Goal: Find specific page/section: Find specific page/section

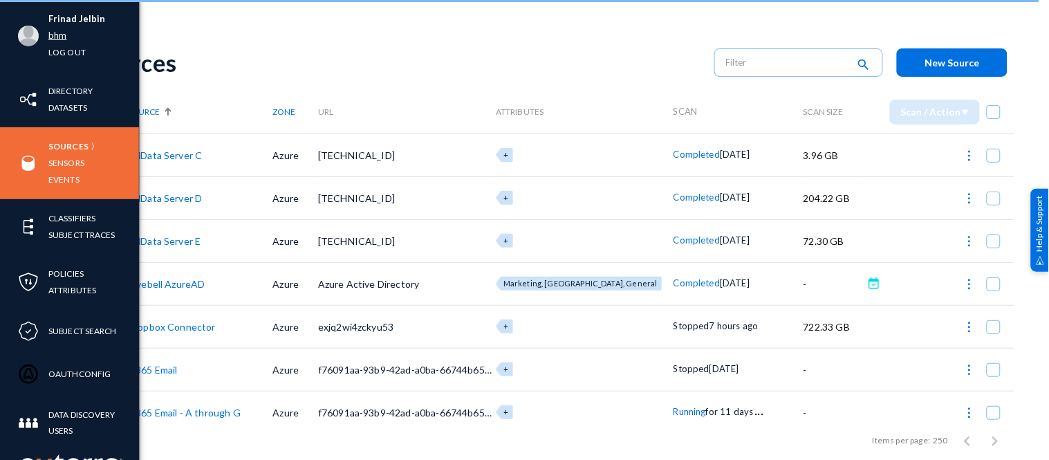
scroll to position [183, 0]
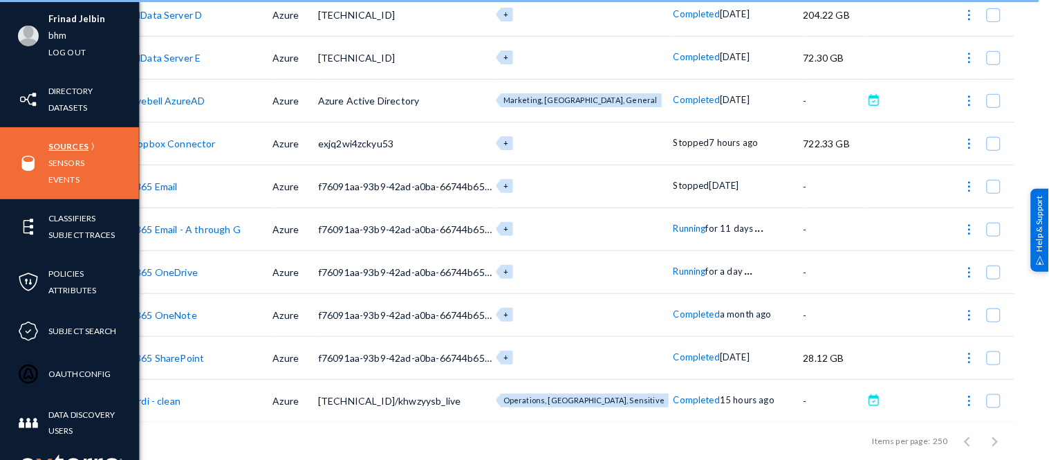
click at [72, 146] on link "Sources" at bounding box center [68, 146] width 40 height 16
click at [68, 160] on link "Sensors" at bounding box center [66, 163] width 36 height 16
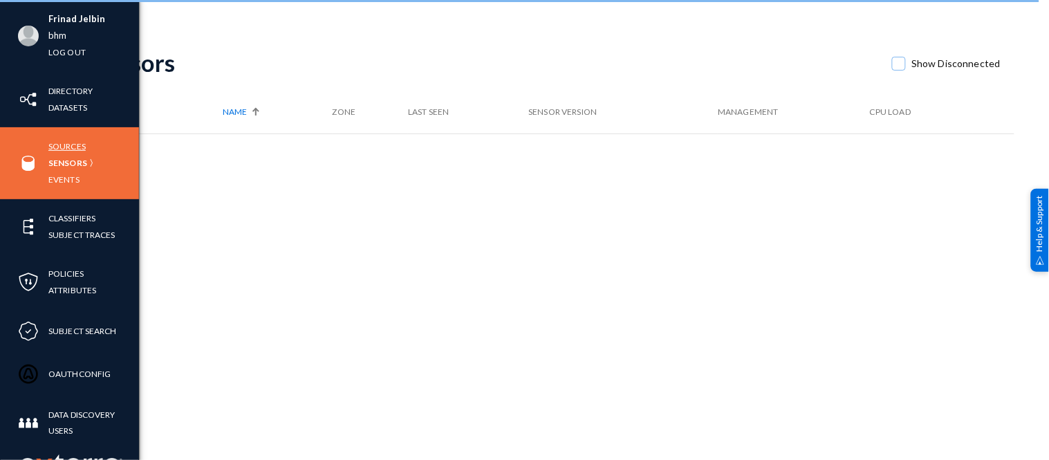
click at [68, 142] on link "Sources" at bounding box center [66, 146] width 37 height 16
click at [76, 149] on link "Sources" at bounding box center [66, 146] width 37 height 16
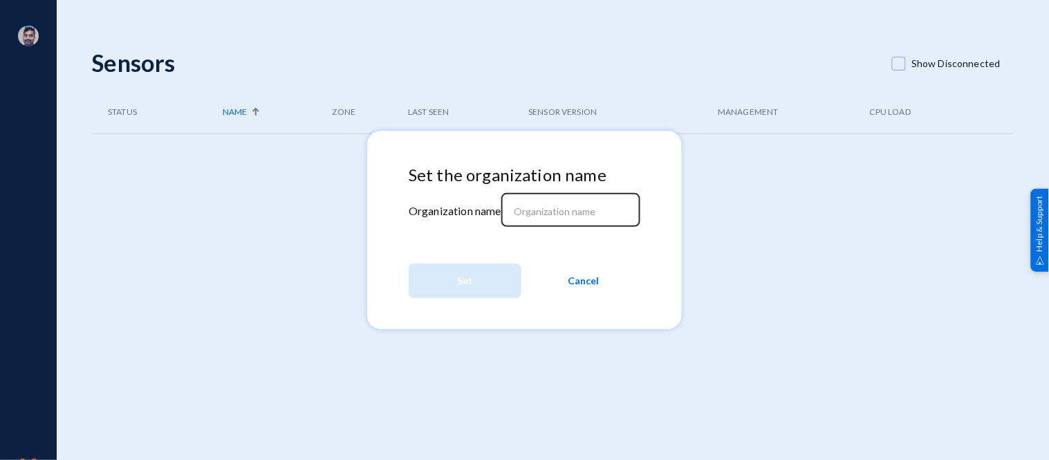
click at [551, 211] on input at bounding box center [573, 211] width 119 height 12
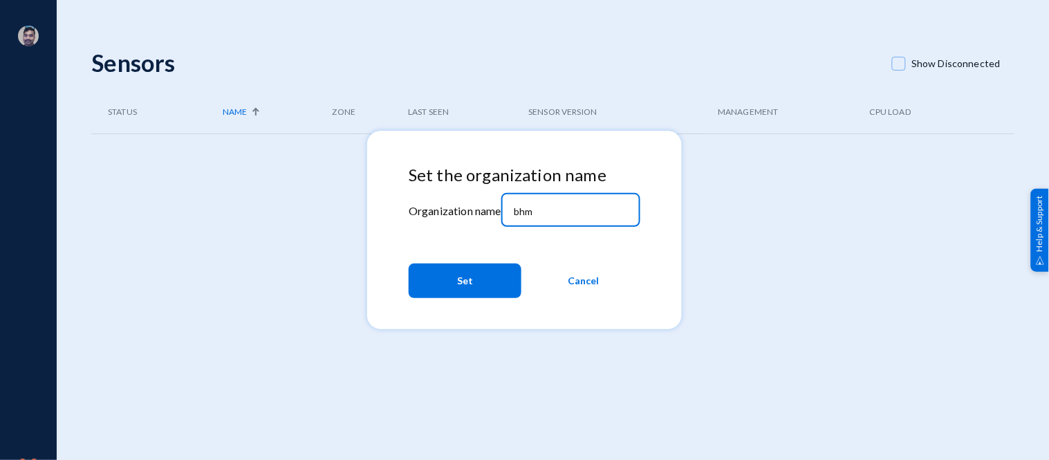
type input "bhm"
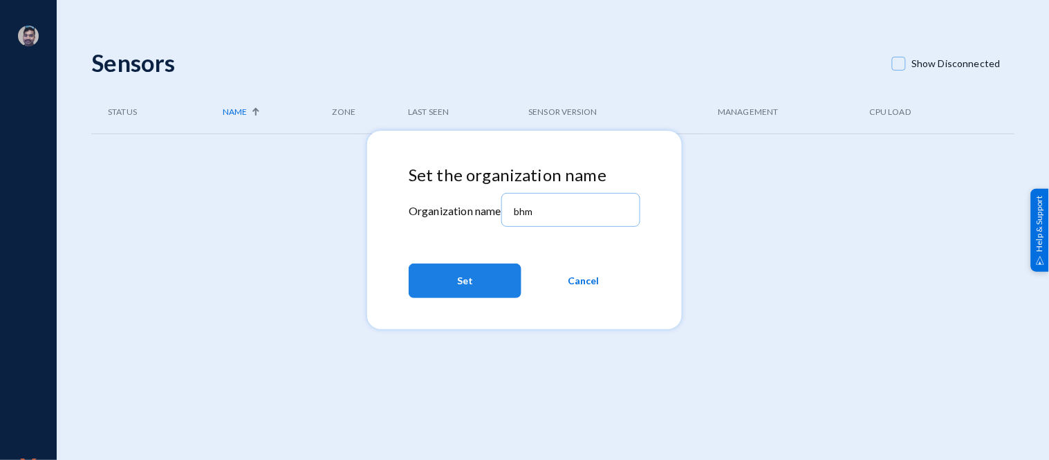
click at [475, 284] on button "Set" at bounding box center [465, 281] width 113 height 35
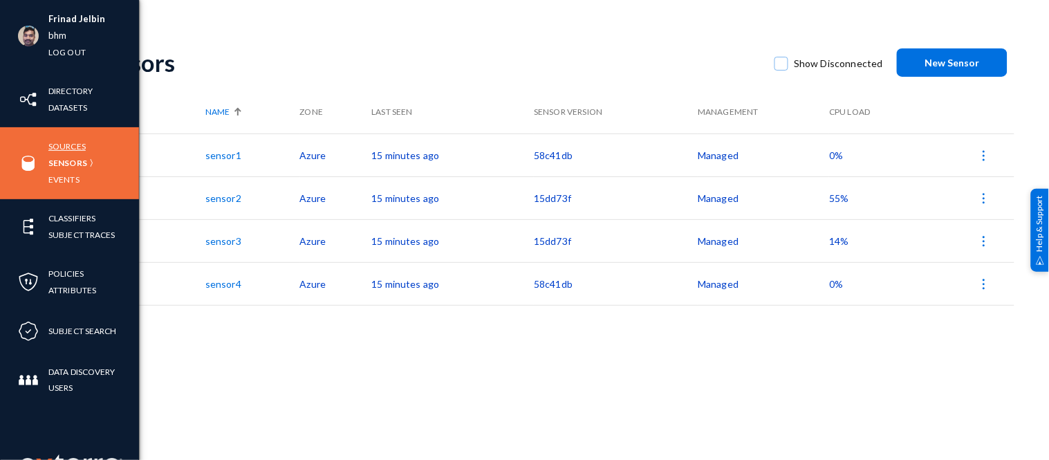
click at [67, 142] on link "Sources" at bounding box center [66, 146] width 37 height 16
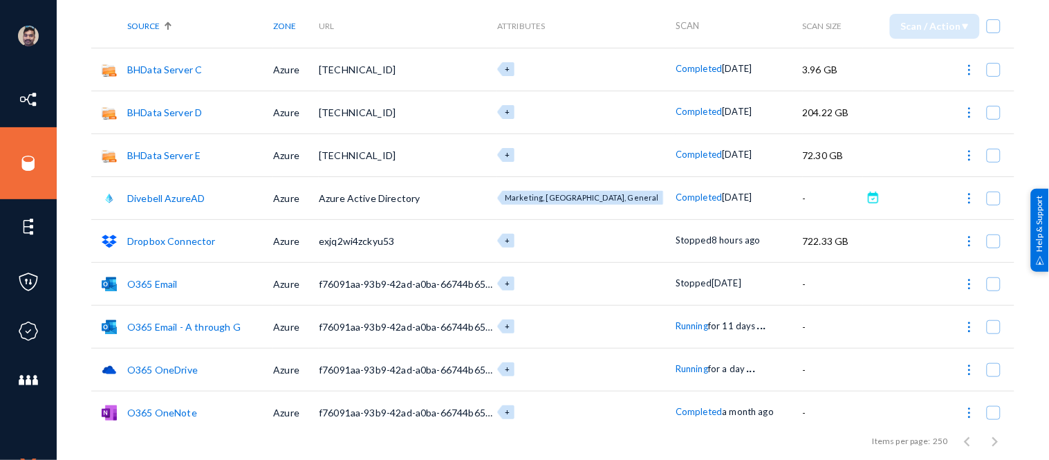
scroll to position [90, 0]
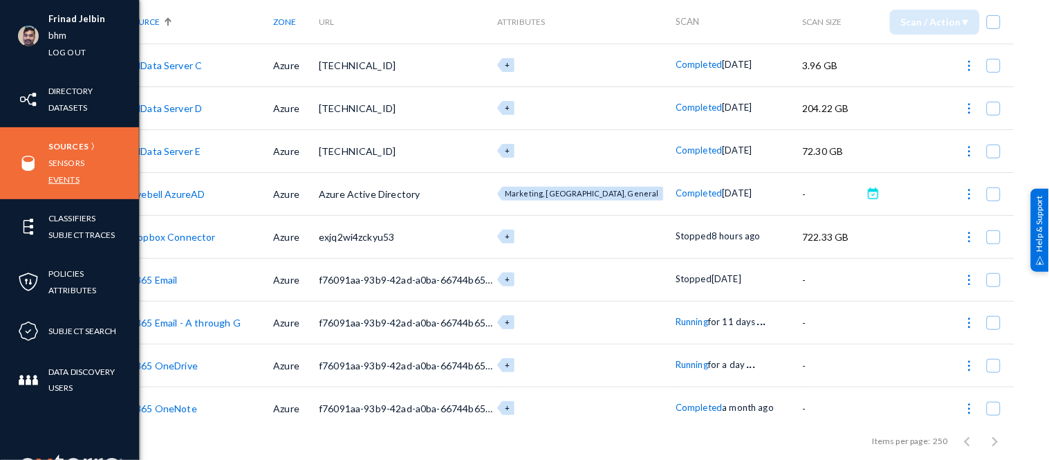
click at [67, 177] on link "Events" at bounding box center [63, 180] width 31 height 16
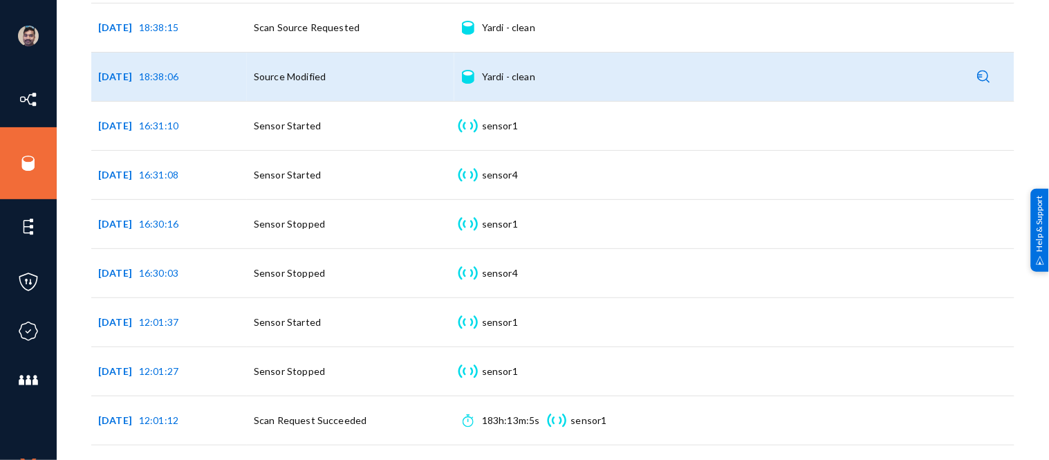
scroll to position [367, 0]
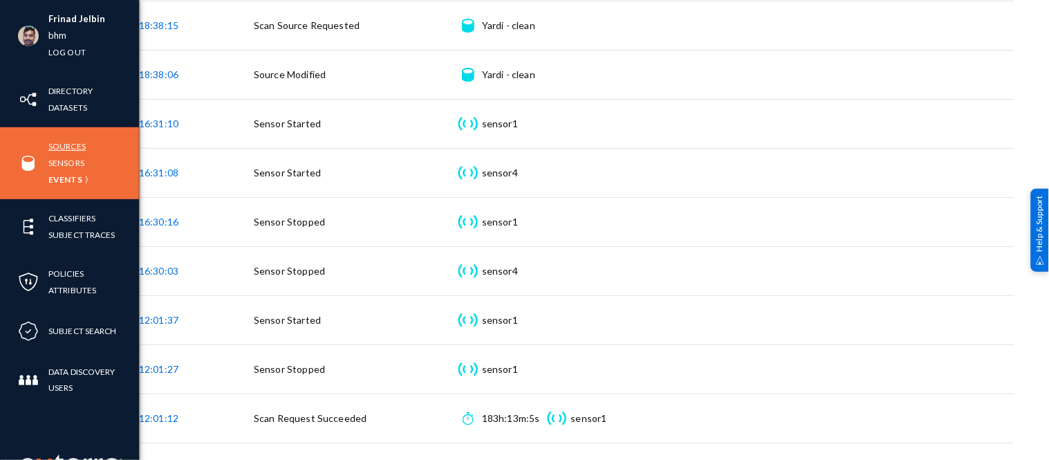
click at [64, 148] on link "Sources" at bounding box center [66, 146] width 37 height 16
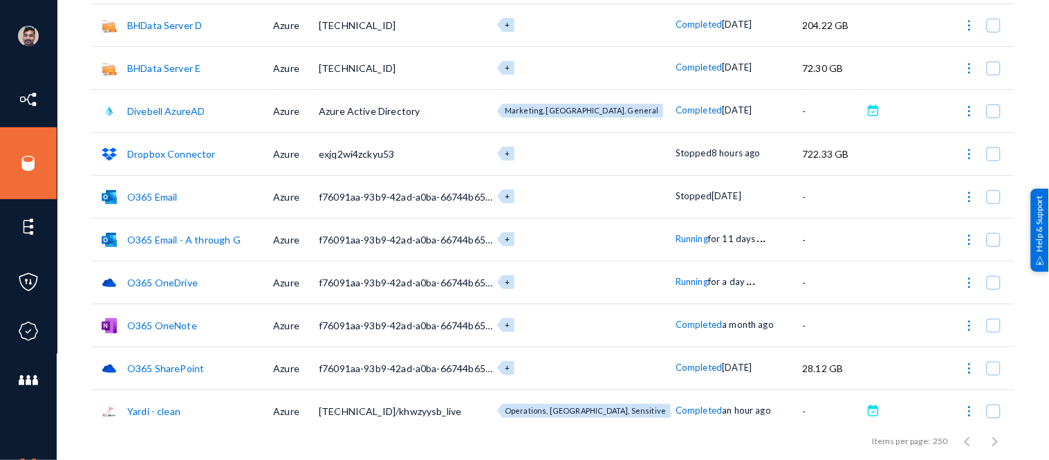
scroll to position [183, 0]
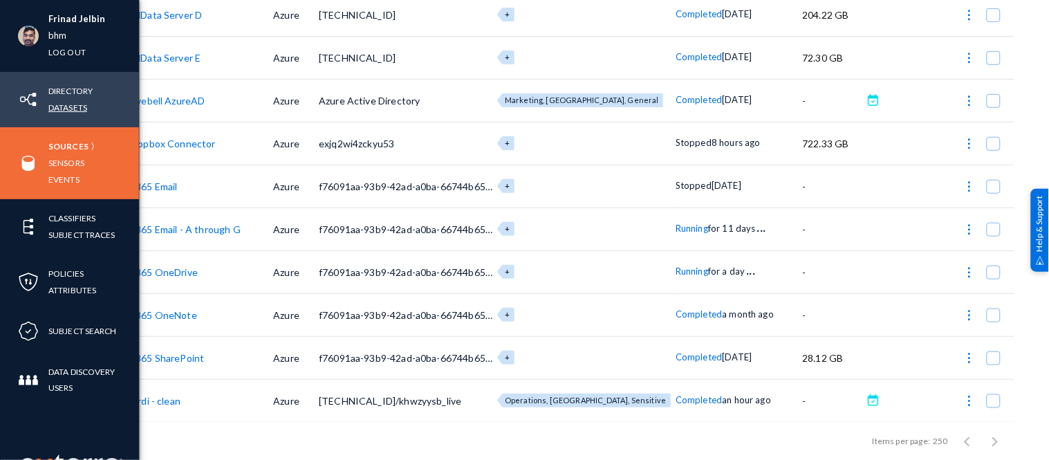
click at [55, 104] on link "Datasets" at bounding box center [67, 108] width 39 height 16
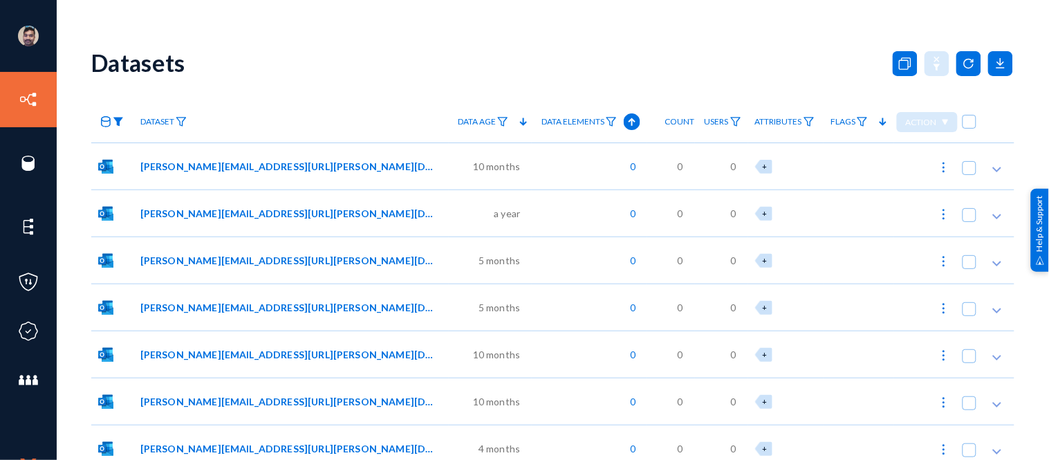
click at [118, 120] on img at bounding box center [118, 122] width 11 height 10
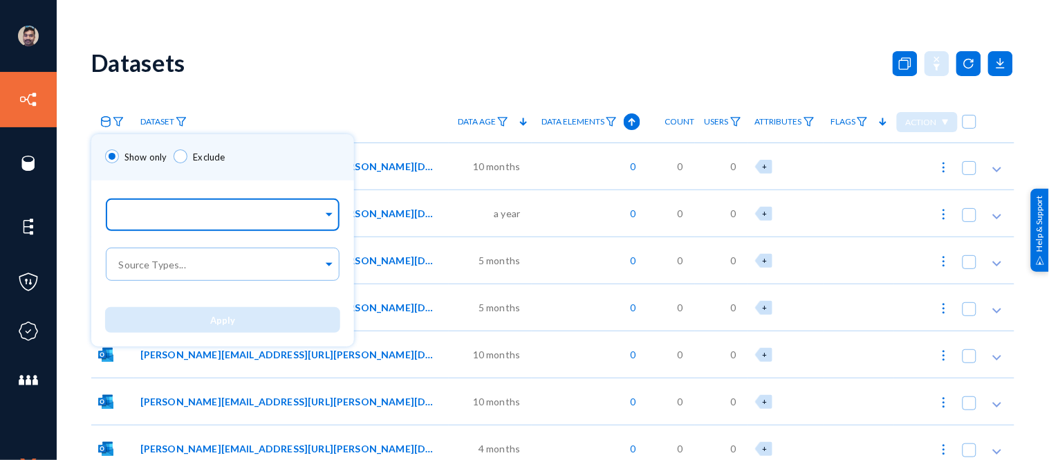
click at [178, 211] on input "text" at bounding box center [219, 216] width 207 height 13
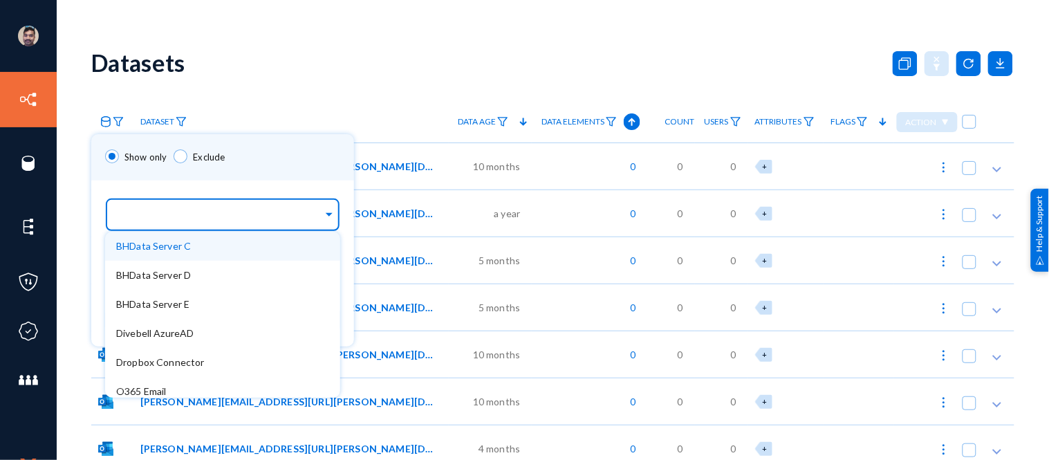
type input "y"
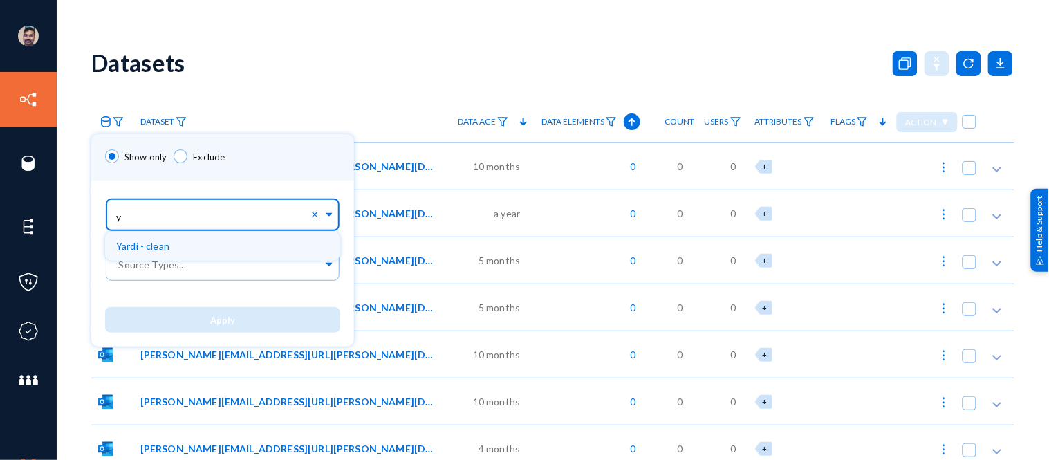
click at [157, 241] on span "Yardi - clean" at bounding box center [142, 246] width 53 height 12
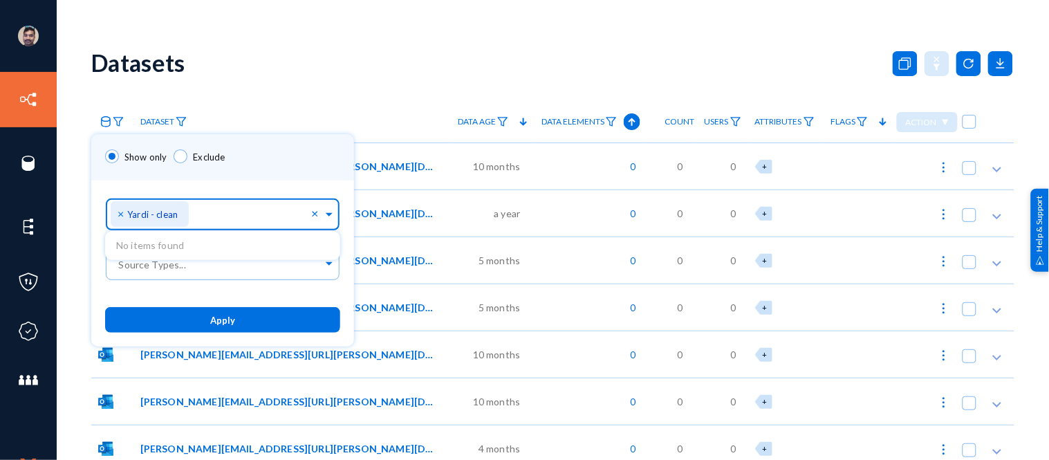
click at [213, 317] on span "Apply" at bounding box center [222, 320] width 25 height 11
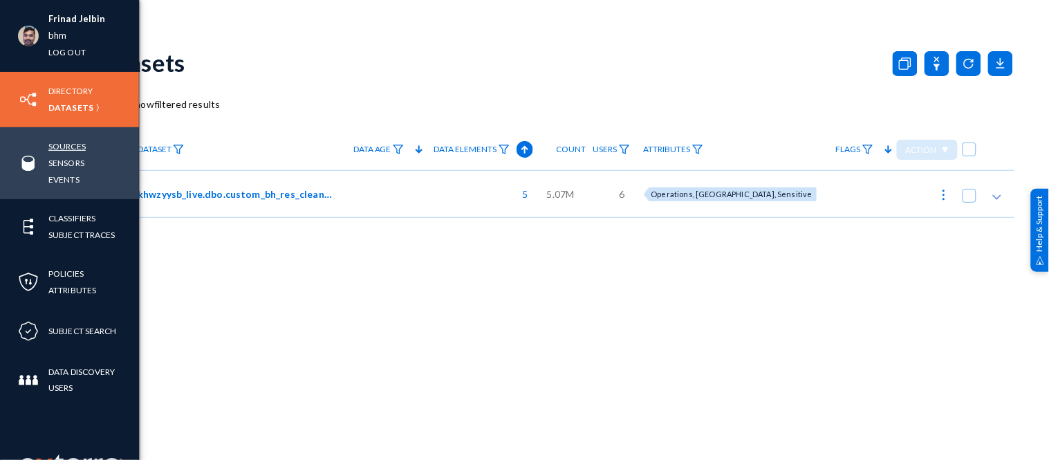
click at [72, 145] on link "Sources" at bounding box center [66, 146] width 37 height 16
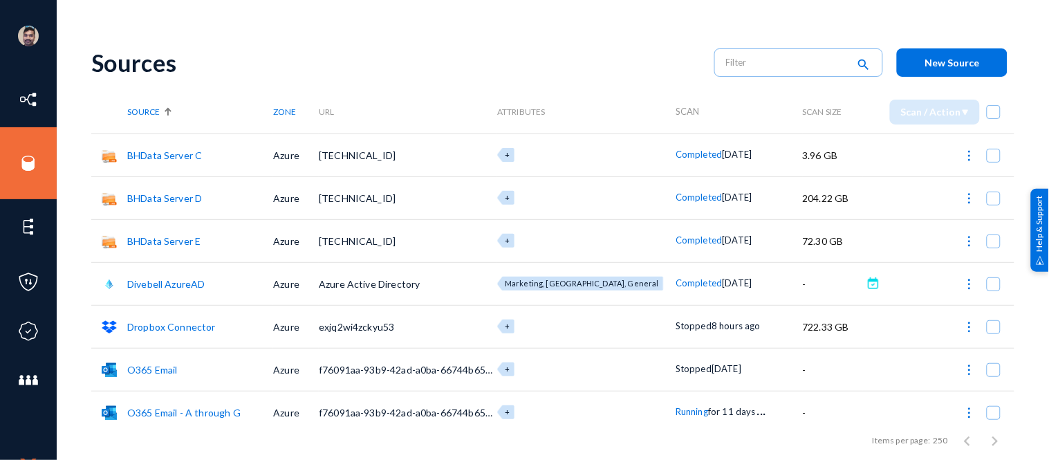
scroll to position [183, 0]
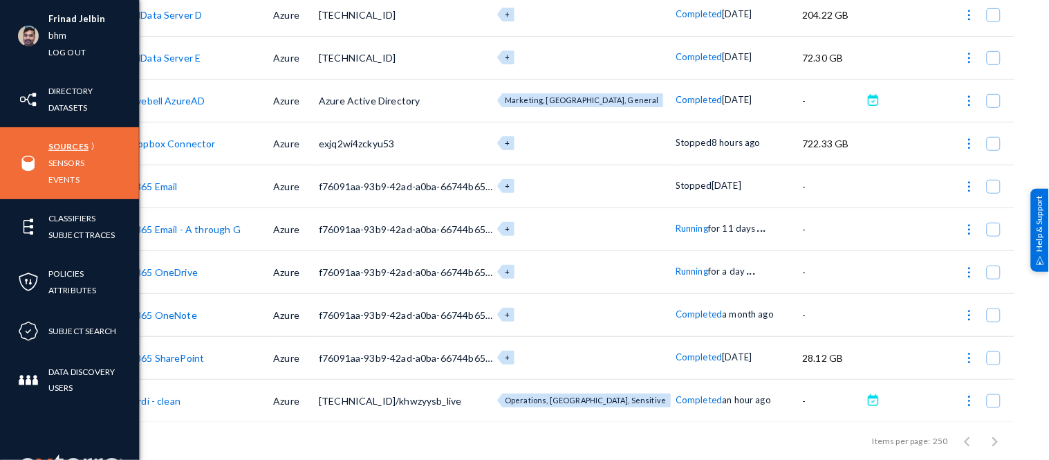
click at [66, 146] on link "Sources" at bounding box center [68, 146] width 40 height 16
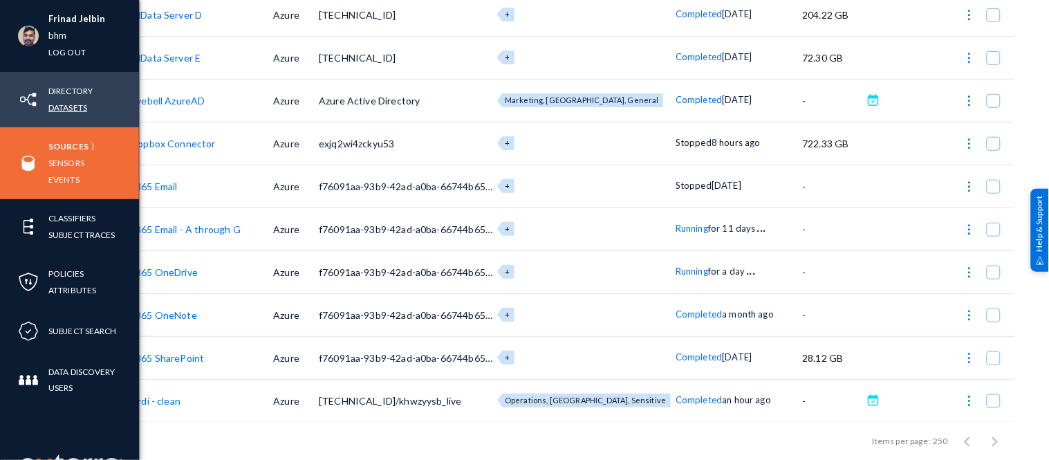
click at [71, 104] on link "Datasets" at bounding box center [67, 108] width 39 height 16
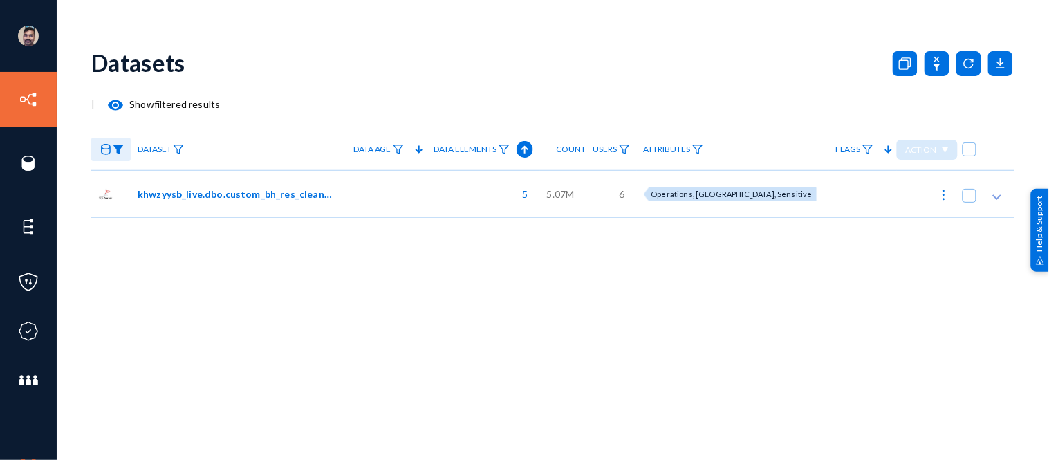
click at [201, 192] on span "khwzyysb_live.dbo.custom_bh_res_clean_data_gg" at bounding box center [236, 194] width 197 height 15
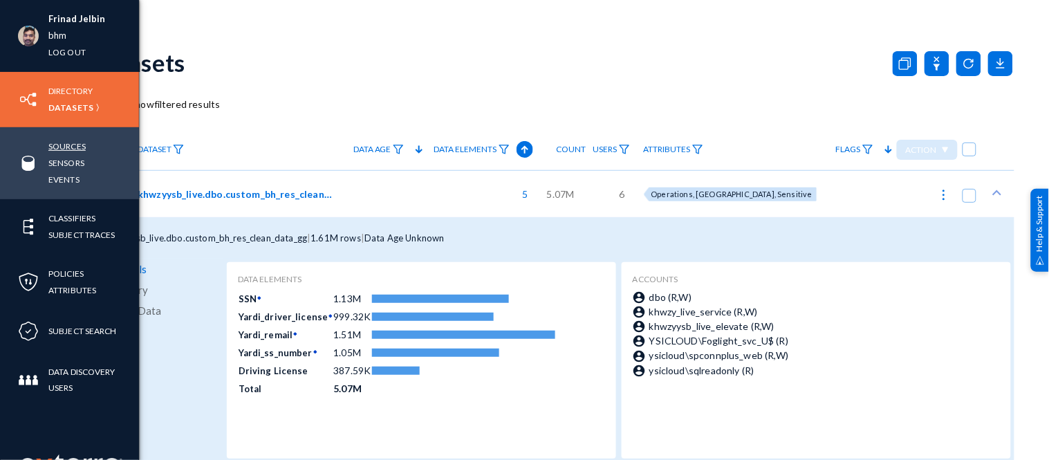
click at [66, 146] on link "Sources" at bounding box center [66, 146] width 37 height 16
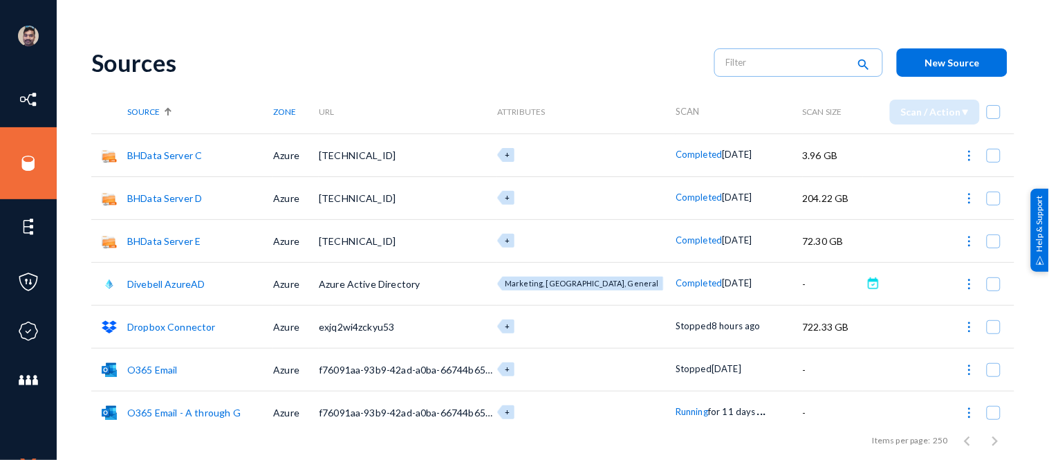
scroll to position [183, 0]
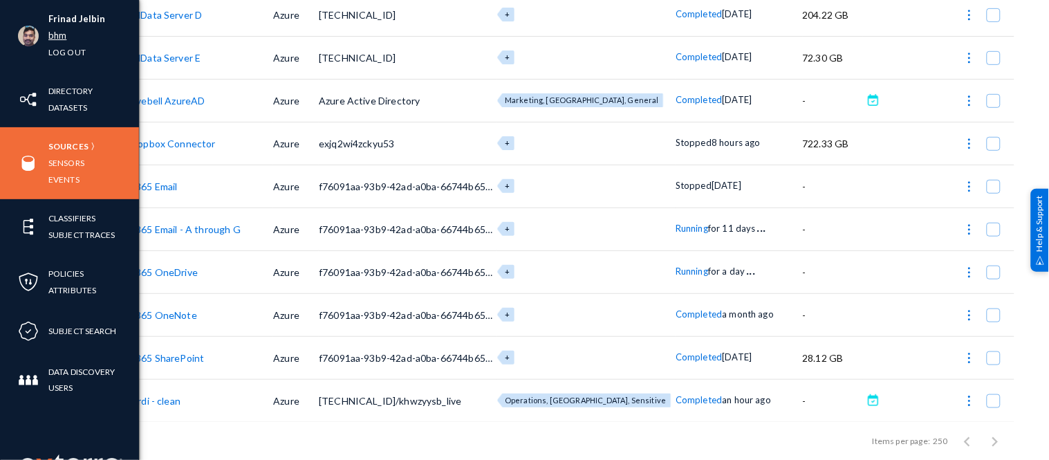
click at [56, 33] on link "bhm" at bounding box center [57, 36] width 18 height 16
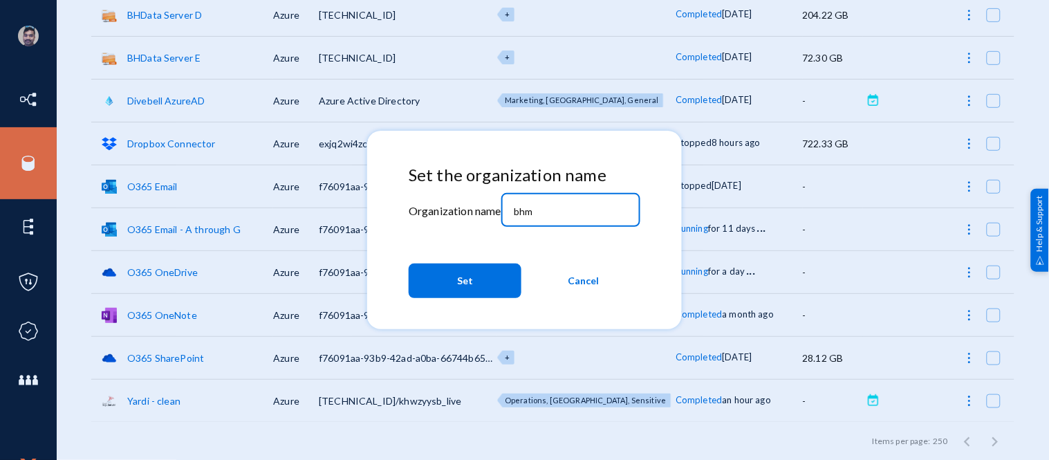
drag, startPoint x: 548, startPoint y: 206, endPoint x: 475, endPoint y: 198, distance: 73.8
click at [481, 198] on div "Set the organization name Organization name bhm Set Cancel" at bounding box center [525, 234] width 232 height 139
type input "russel"
click at [479, 287] on button "Set" at bounding box center [465, 281] width 113 height 35
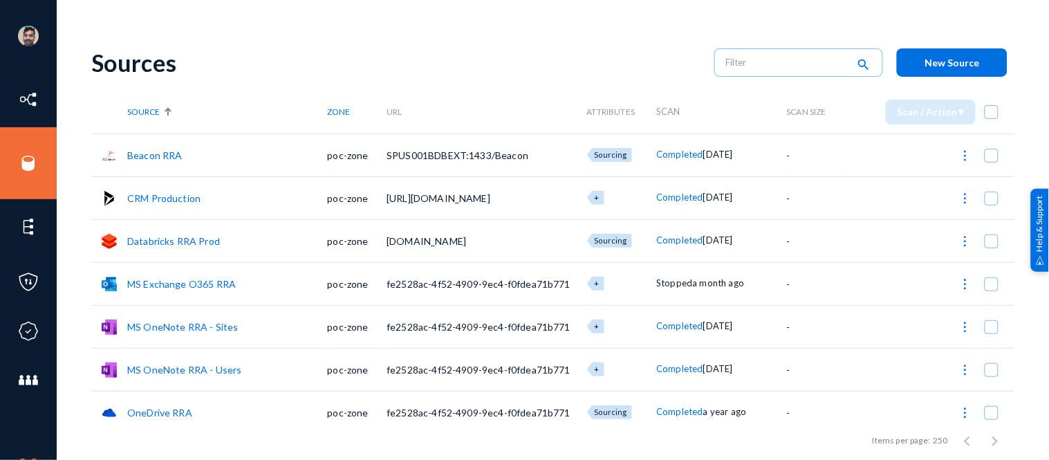
click at [459, 80] on div "Sources search New Source" at bounding box center [552, 63] width 923 height 56
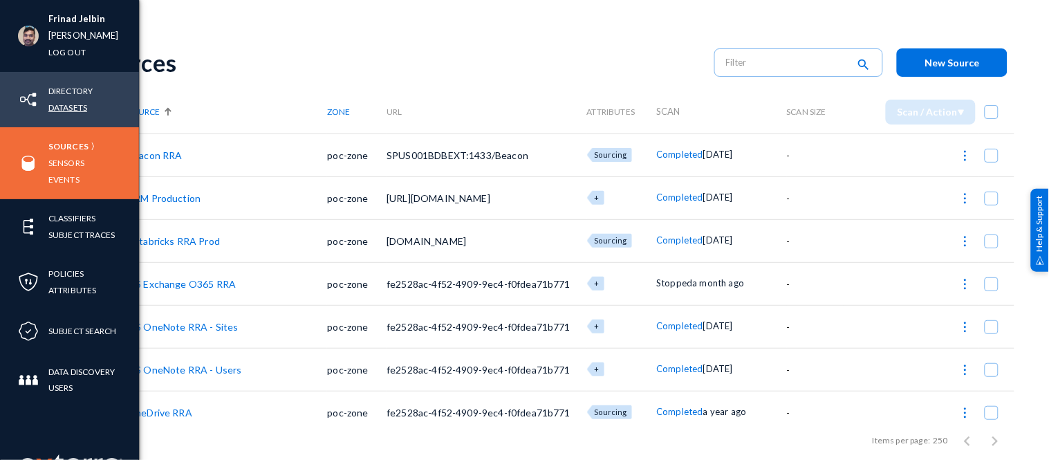
click at [66, 108] on link "Datasets" at bounding box center [67, 108] width 39 height 16
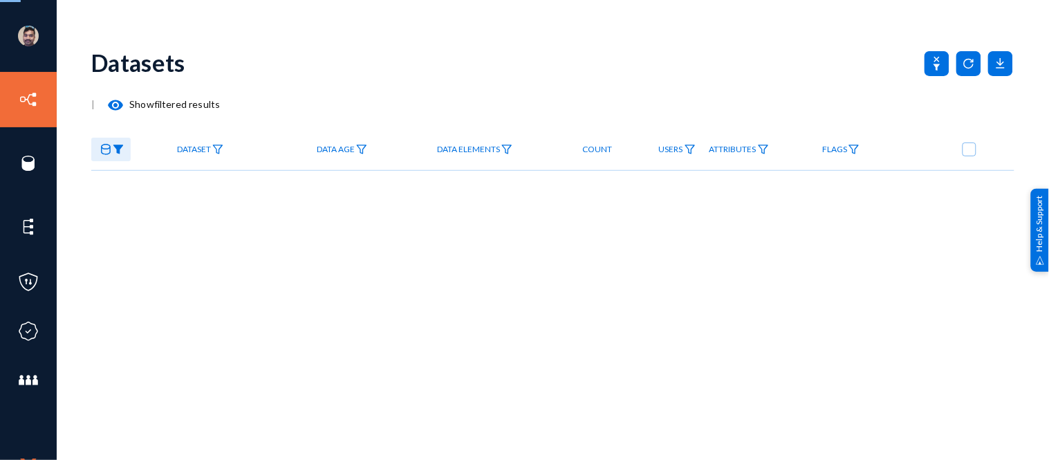
checkbox input "true"
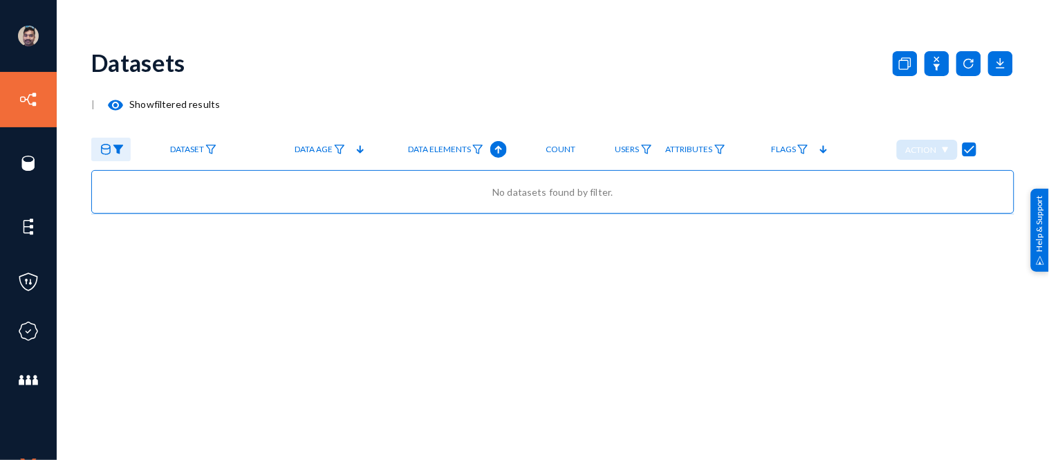
click at [119, 150] on img at bounding box center [118, 150] width 11 height 10
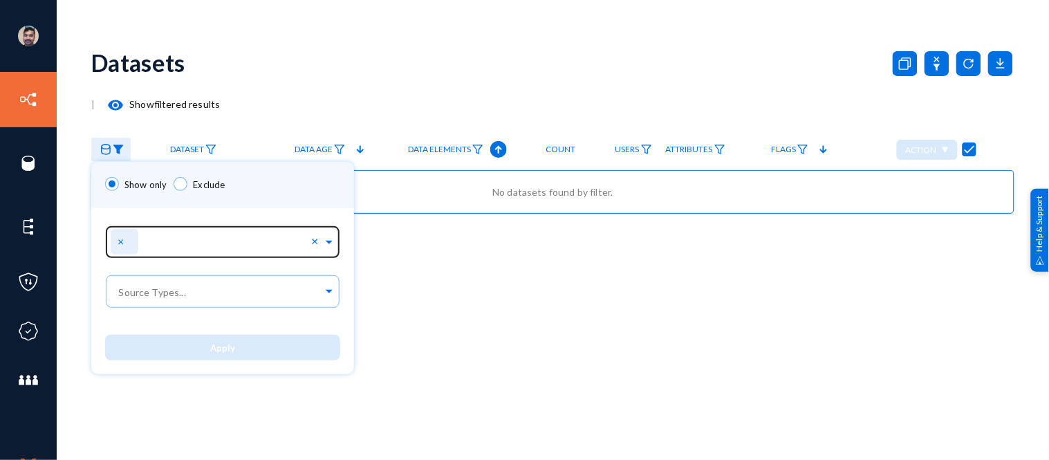
click at [121, 242] on span "×" at bounding box center [123, 240] width 10 height 13
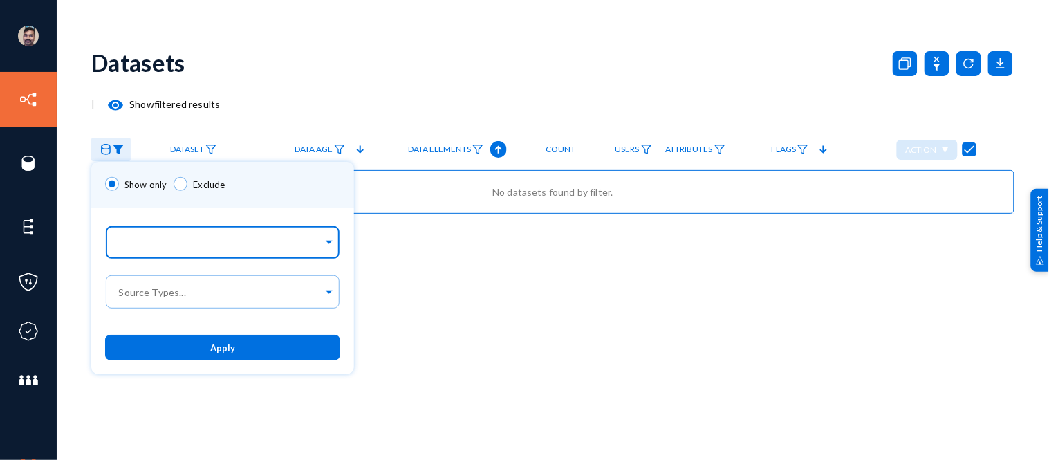
click at [185, 242] on input "text" at bounding box center [219, 244] width 207 height 13
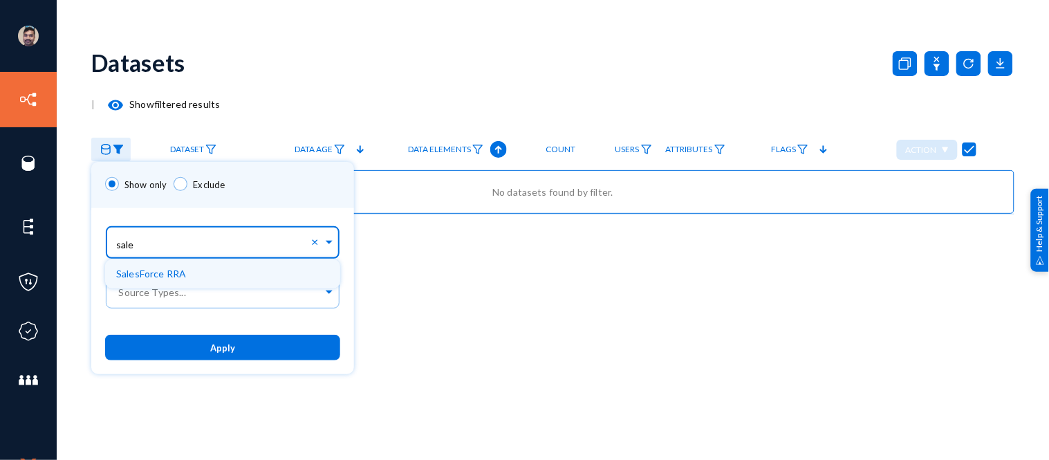
type input "sales"
click at [175, 268] on span "SalesForce RRA" at bounding box center [151, 274] width 70 height 12
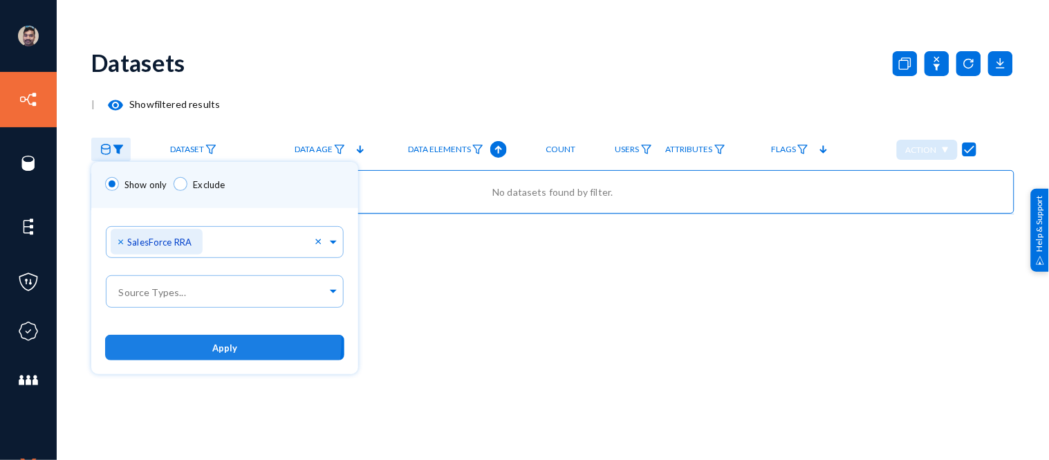
click at [195, 340] on button "Apply" at bounding box center [224, 348] width 239 height 26
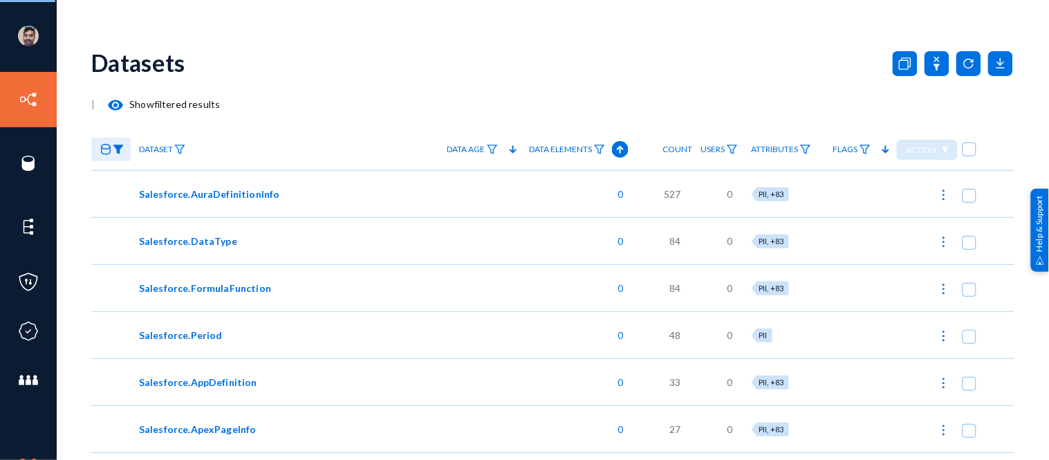
checkbox input "false"
click at [182, 147] on img at bounding box center [179, 150] width 11 height 10
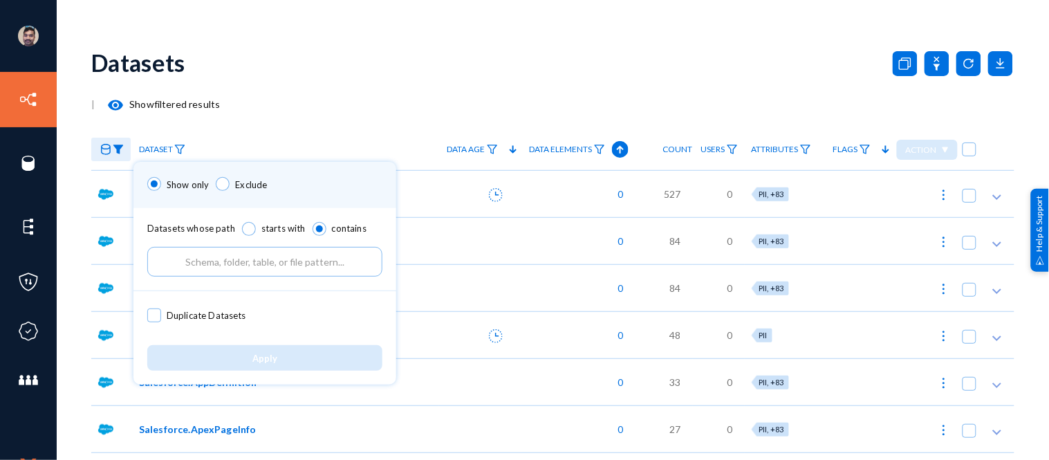
click at [215, 265] on input "text" at bounding box center [264, 262] width 235 height 30
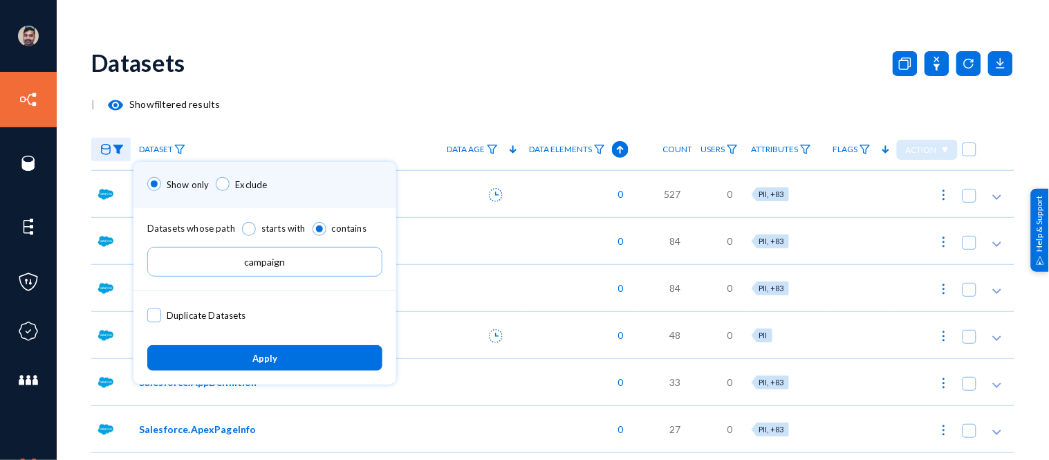
type input "campaign"
click at [232, 360] on button "Apply" at bounding box center [264, 358] width 235 height 26
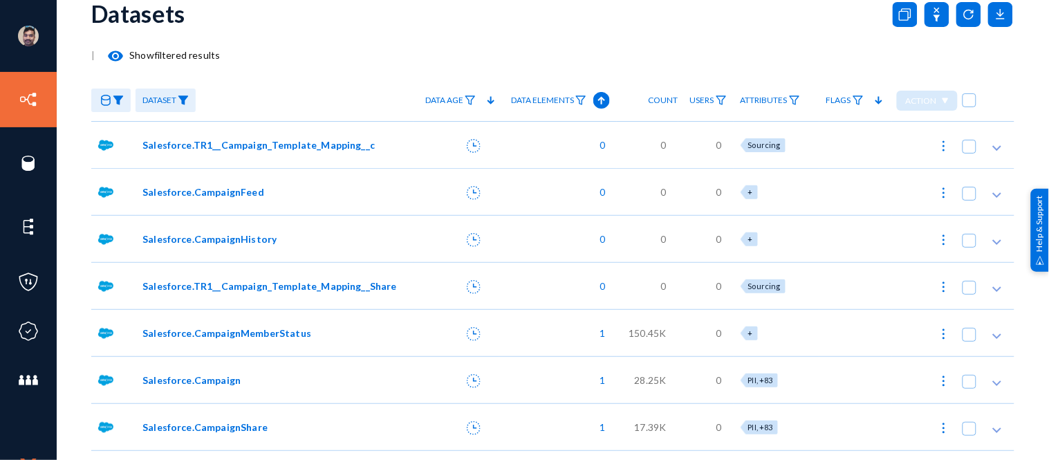
scroll to position [86, 0]
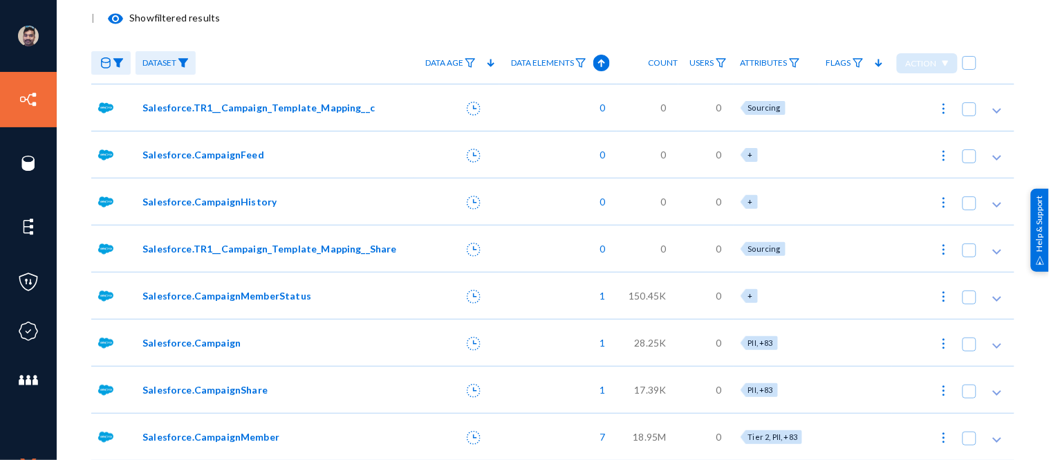
click at [219, 430] on span "Salesforce.CampaignMember" at bounding box center [210, 436] width 137 height 15
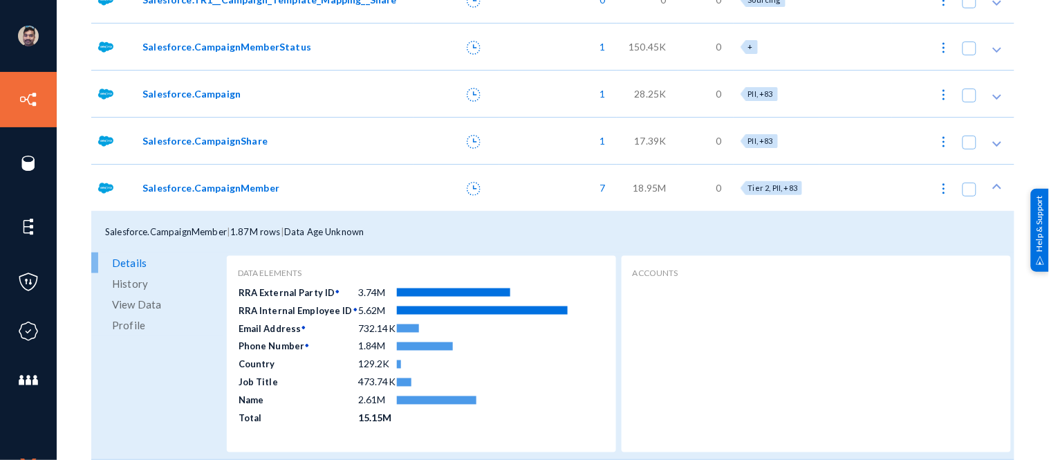
click at [138, 302] on span "View Data" at bounding box center [136, 304] width 49 height 21
